Goal: Communication & Community: Answer question/provide support

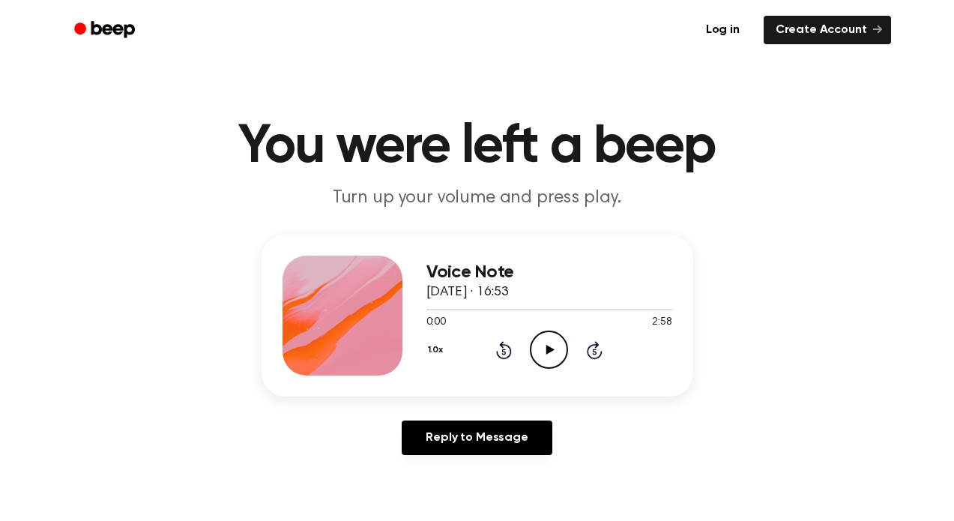
click at [551, 348] on icon at bounding box center [550, 350] width 8 height 10
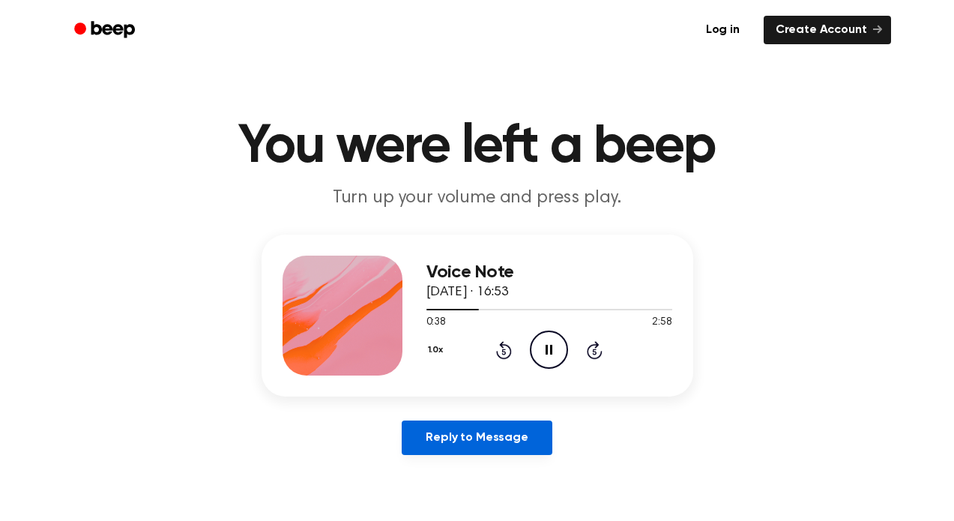
click at [502, 432] on link "Reply to Message" at bounding box center [477, 437] width 150 height 34
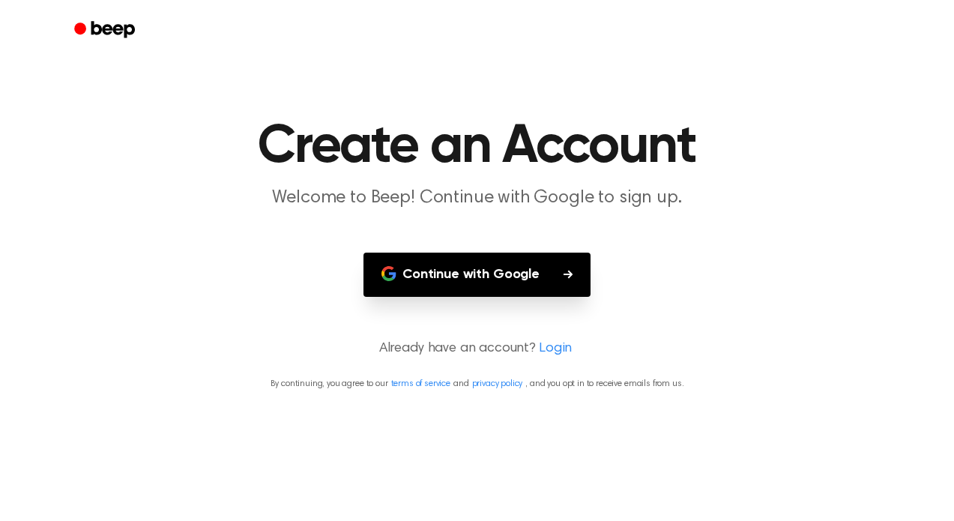
click at [454, 270] on button "Continue with Google" at bounding box center [476, 275] width 227 height 44
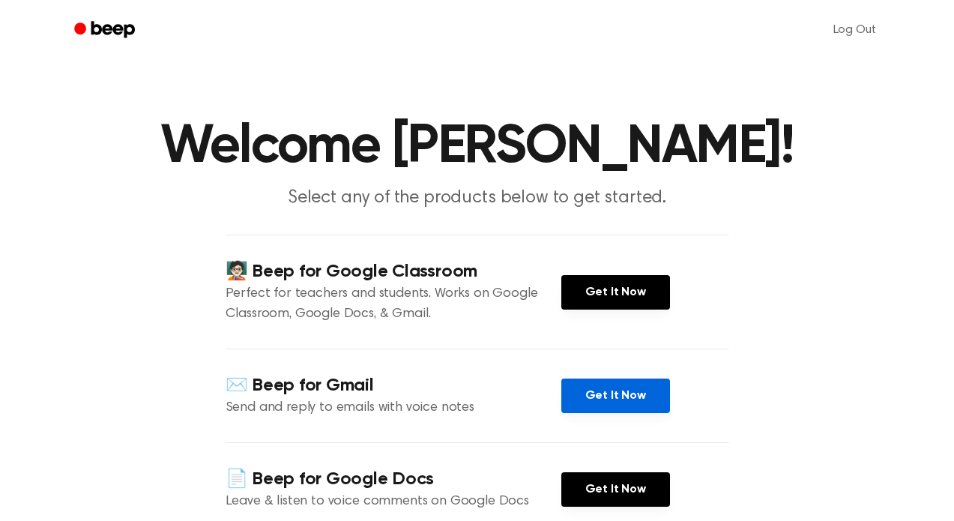
click at [617, 400] on link "Get It Now" at bounding box center [615, 395] width 109 height 34
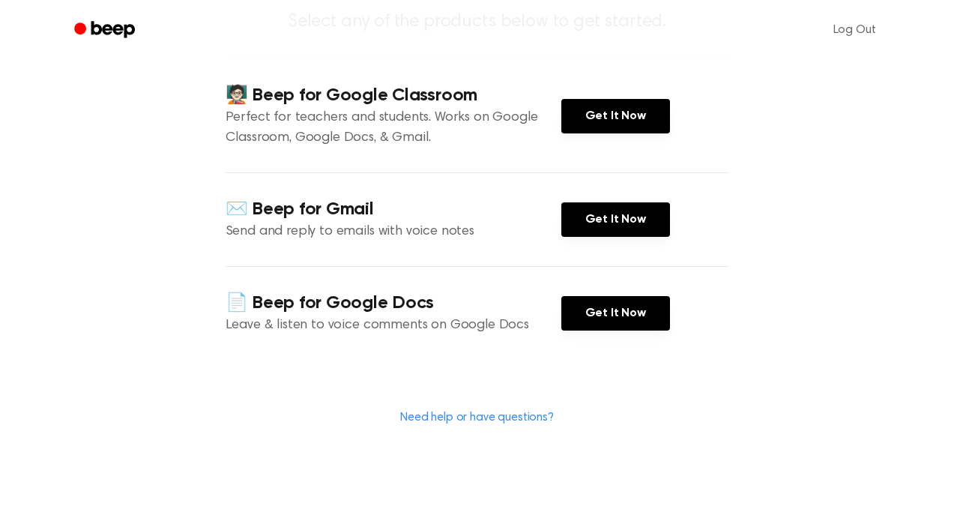
scroll to position [168, 0]
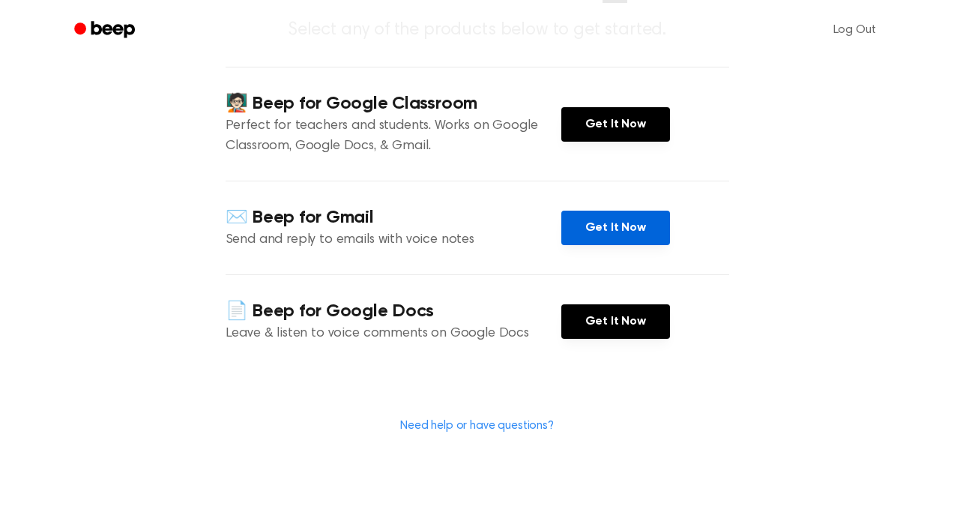
click at [601, 226] on link "Get It Now" at bounding box center [615, 228] width 109 height 34
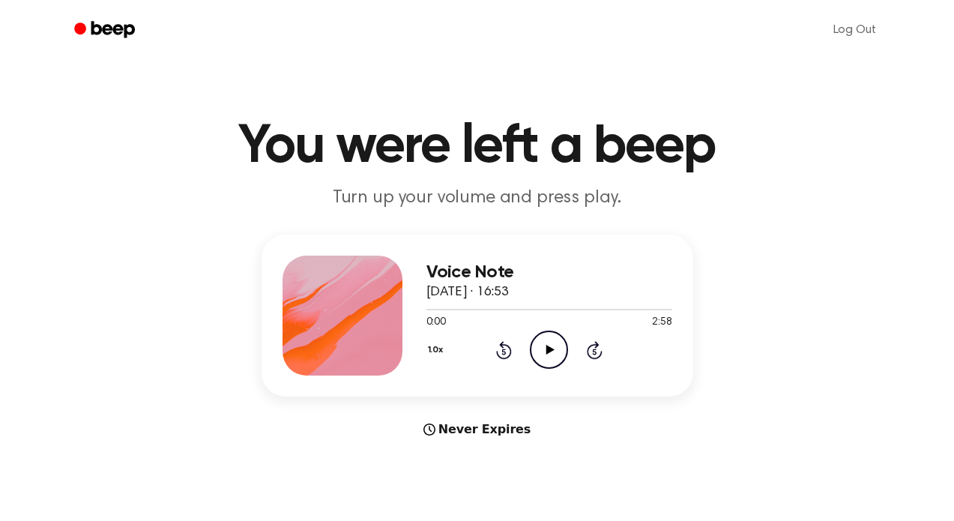
click at [547, 345] on icon "Play Audio" at bounding box center [549, 349] width 38 height 38
